Goal: Information Seeking & Learning: Learn about a topic

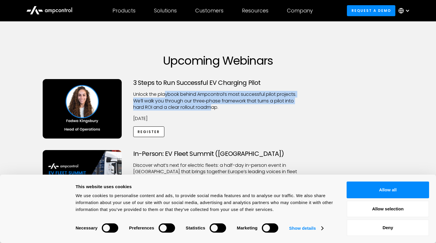
drag, startPoint x: 166, startPoint y: 94, endPoint x: 211, endPoint y: 105, distance: 47.0
click at [211, 105] on p "Unlock the playbook behind Ampcontrol’s most successful pilot projects. We’ll w…" at bounding box center [217, 100] width 169 height 19
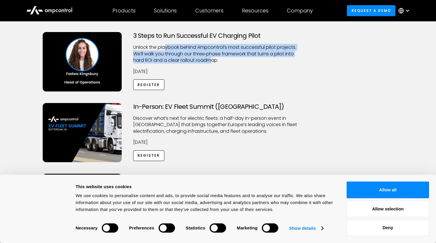
scroll to position [54, 0]
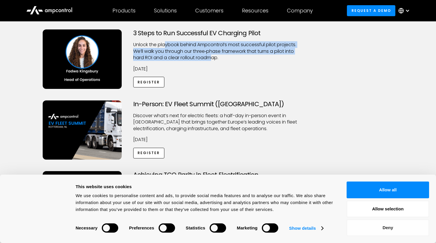
click at [380, 227] on button "Deny" at bounding box center [387, 227] width 82 height 17
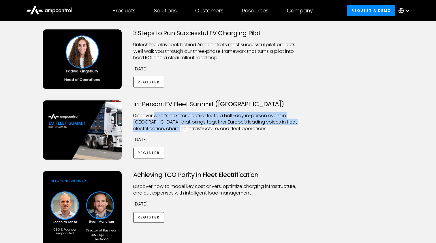
drag, startPoint x: 155, startPoint y: 112, endPoint x: 195, endPoint y: 126, distance: 42.5
click at [195, 126] on p "​Discover what’s next for electric fleets: a half-day in-person event in [GEOGR…" at bounding box center [217, 121] width 169 height 19
drag, startPoint x: 168, startPoint y: 113, endPoint x: 206, endPoint y: 124, distance: 39.3
click at [205, 125] on p "​Discover what’s next for electric fleets: a half-day in-person event in [GEOGR…" at bounding box center [217, 121] width 169 height 19
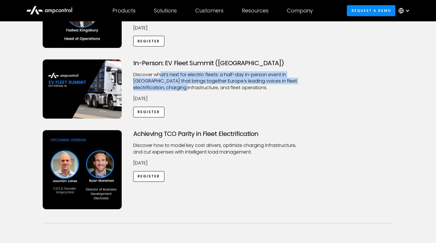
scroll to position [111, 0]
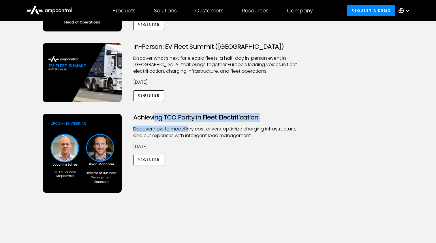
drag, startPoint x: 156, startPoint y: 117, endPoint x: 189, endPoint y: 131, distance: 36.2
click at [189, 131] on div "Achieving TCO Parity in Fleet Electrification Discover how to model key cost dr…" at bounding box center [217, 152] width 181 height 79
click at [189, 131] on p "Discover how to model key cost drivers, optimize charging infrastructure, and c…" at bounding box center [217, 132] width 169 height 13
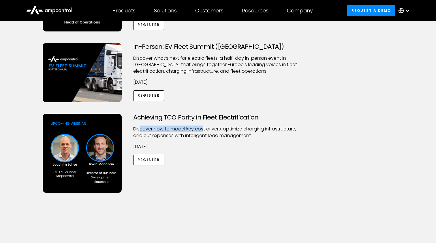
drag, startPoint x: 141, startPoint y: 130, endPoint x: 203, endPoint y: 130, distance: 62.5
click at [203, 130] on p "Discover how to model key cost drivers, optimize charging infrastructure, and c…" at bounding box center [217, 132] width 169 height 13
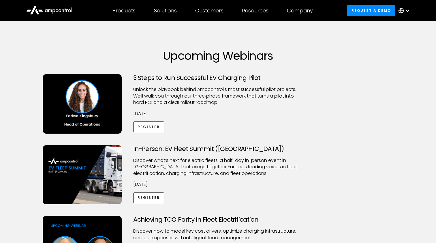
scroll to position [7, 0]
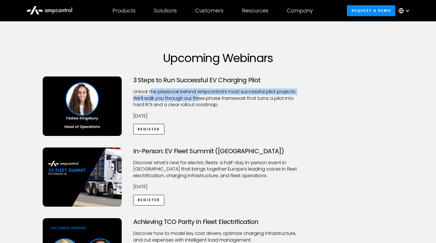
drag, startPoint x: 152, startPoint y: 90, endPoint x: 201, endPoint y: 98, distance: 50.0
click at [202, 98] on p "Unlock the playbook behind Ampcontrol’s most successful pilot projects. We’ll w…" at bounding box center [217, 97] width 169 height 19
click at [201, 98] on p "Unlock the playbook behind Ampcontrol’s most successful pilot projects. We’ll w…" at bounding box center [217, 97] width 169 height 19
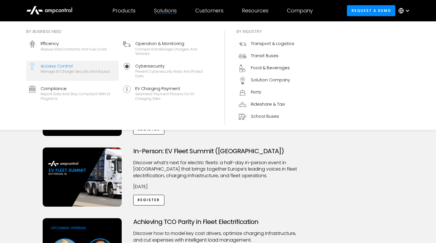
click at [104, 71] on div "Manage EV charger security and access" at bounding box center [75, 71] width 69 height 5
